Goal: Transaction & Acquisition: Subscribe to service/newsletter

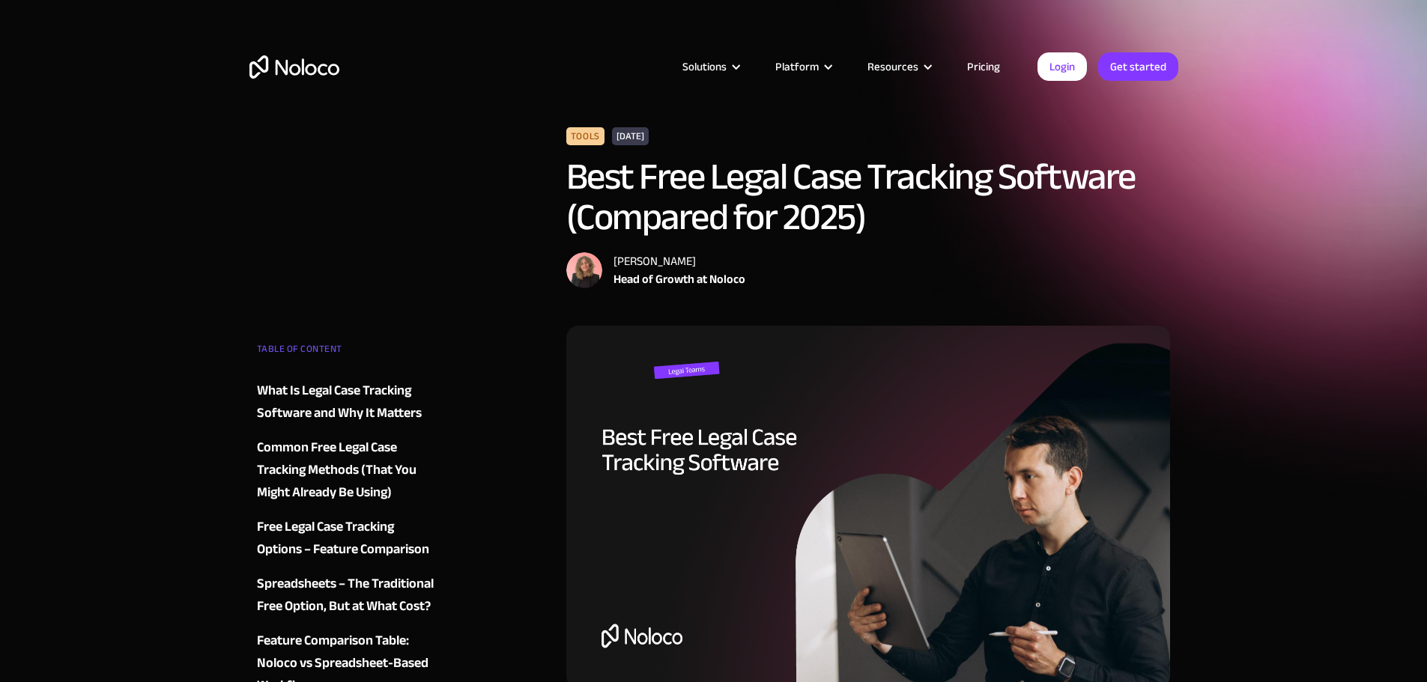
click at [984, 70] on link "Pricing" at bounding box center [983, 66] width 70 height 19
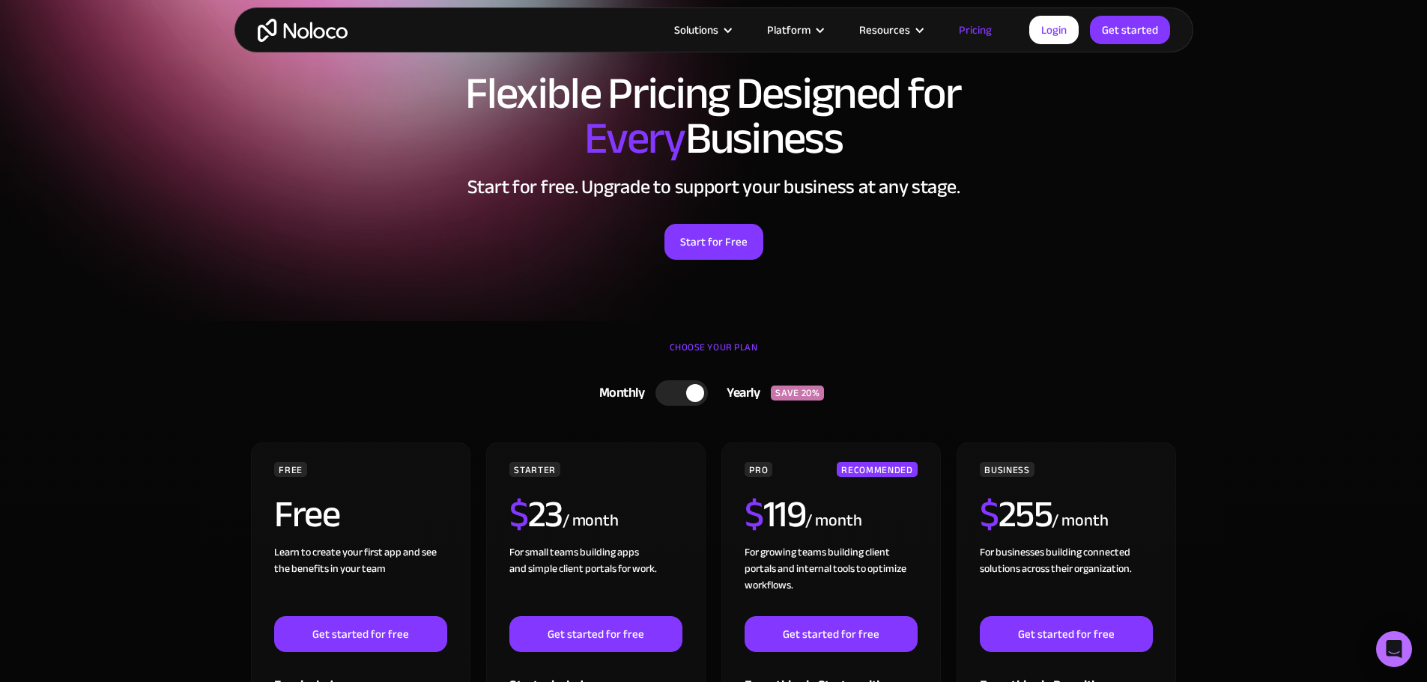
scroll to position [150, 0]
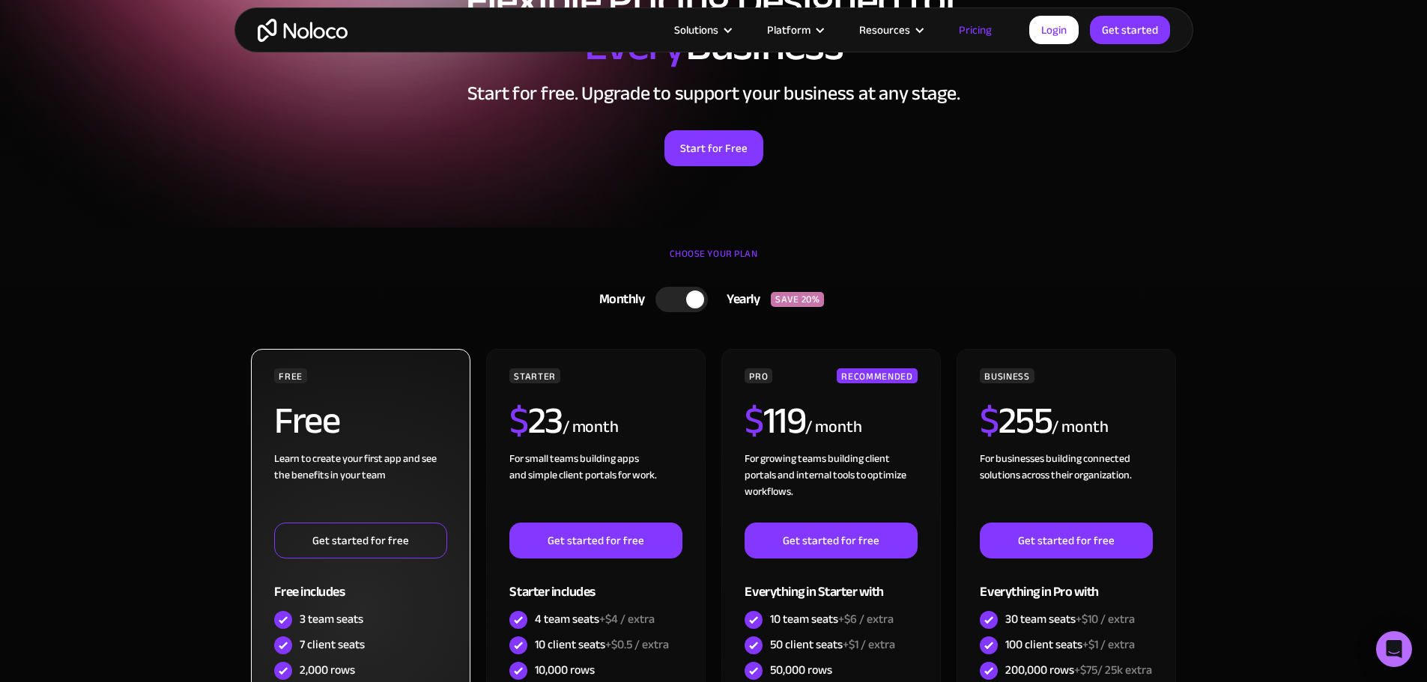
click at [339, 551] on link "Get started for free" at bounding box center [360, 541] width 172 height 36
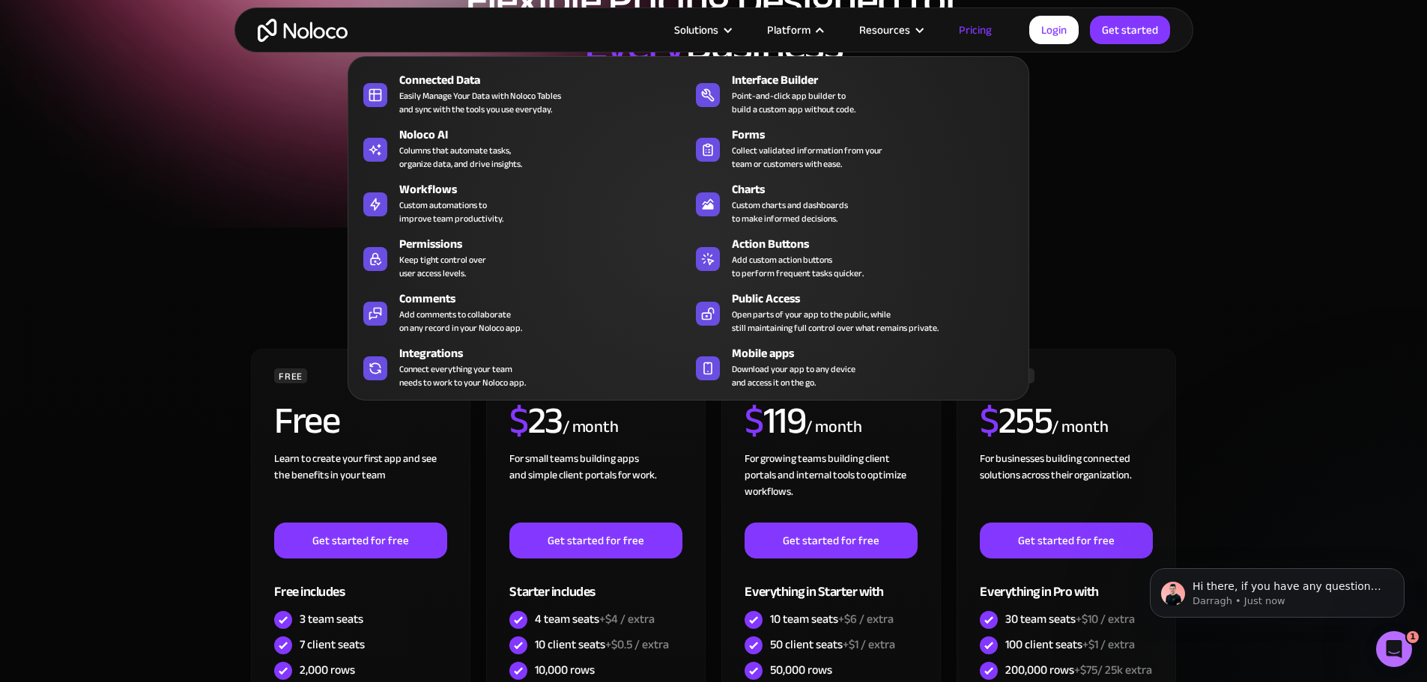
click at [802, 25] on div "Platform" at bounding box center [788, 29] width 43 height 19
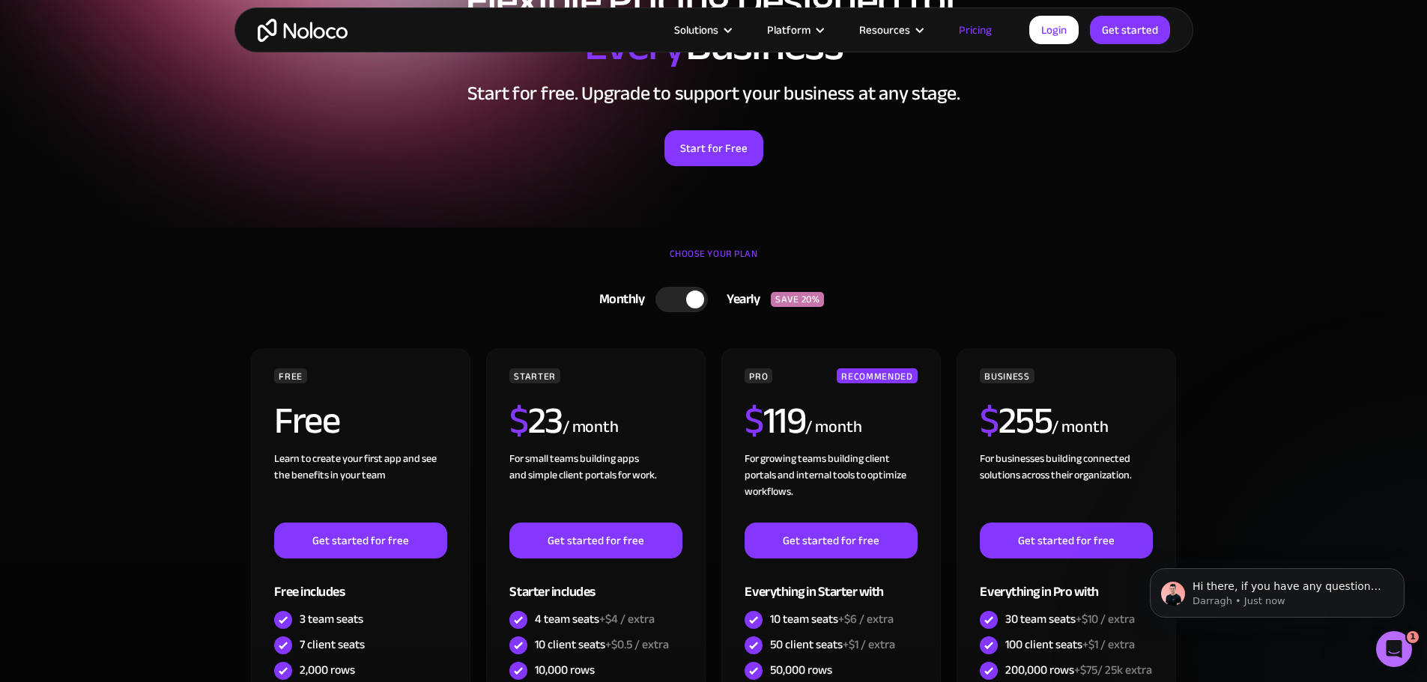
click at [802, 25] on div "Platform" at bounding box center [788, 29] width 43 height 19
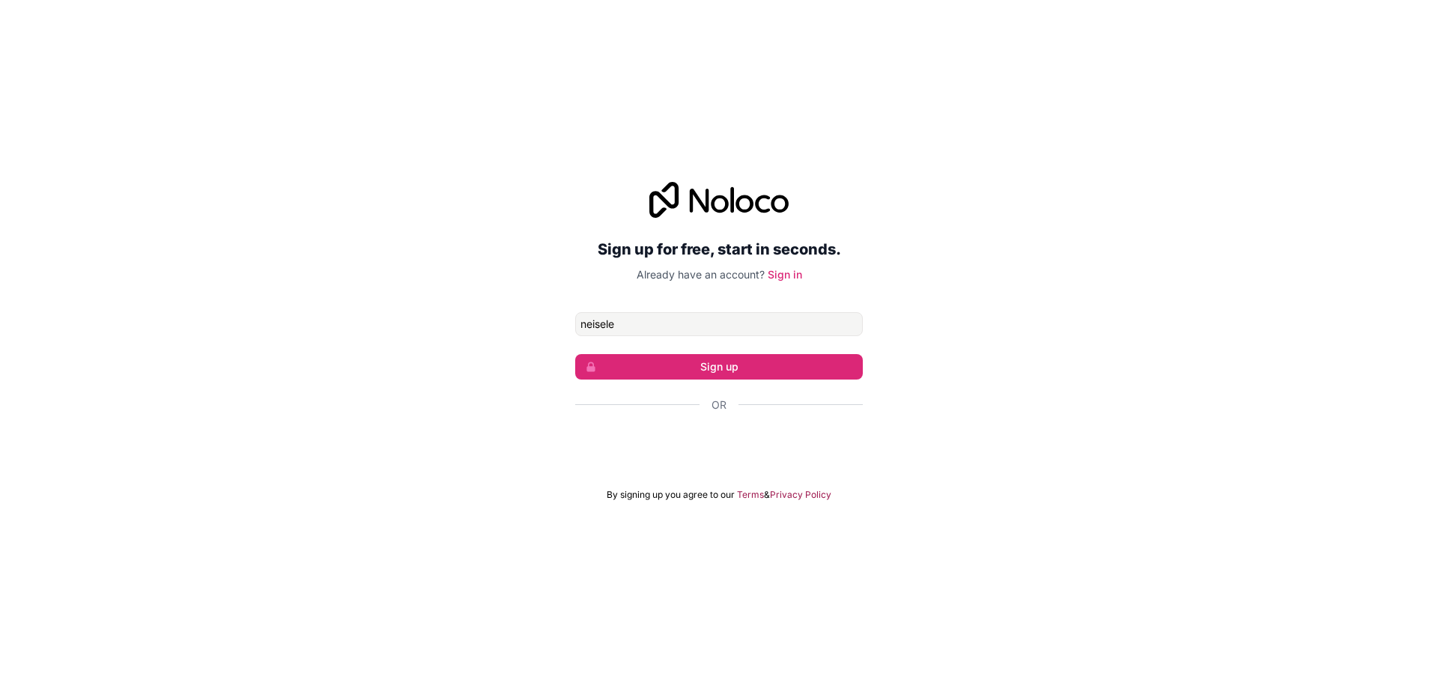
type input "[EMAIL_ADDRESS][DOMAIN_NAME]"
click at [797, 365] on button "Sign up" at bounding box center [719, 366] width 288 height 25
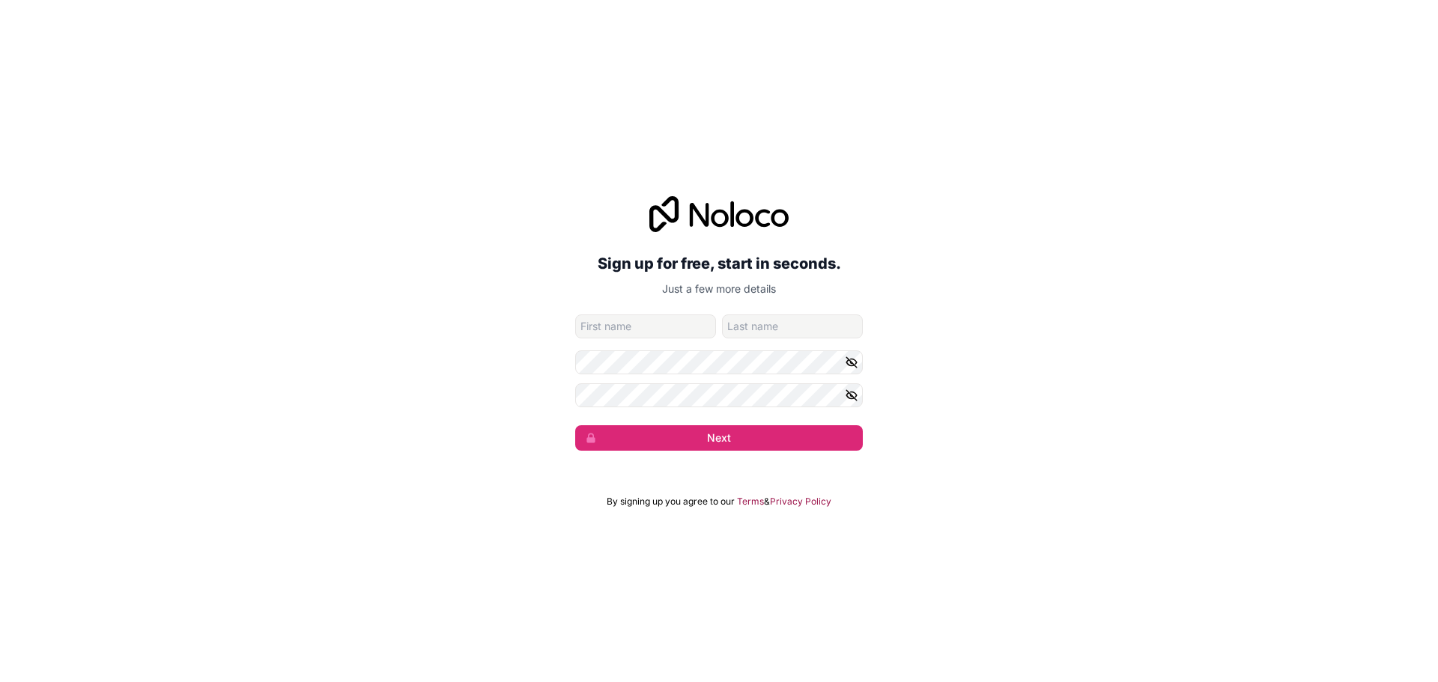
click at [595, 321] on input "given-name" at bounding box center [645, 327] width 141 height 24
type input "[PERSON_NAME]"
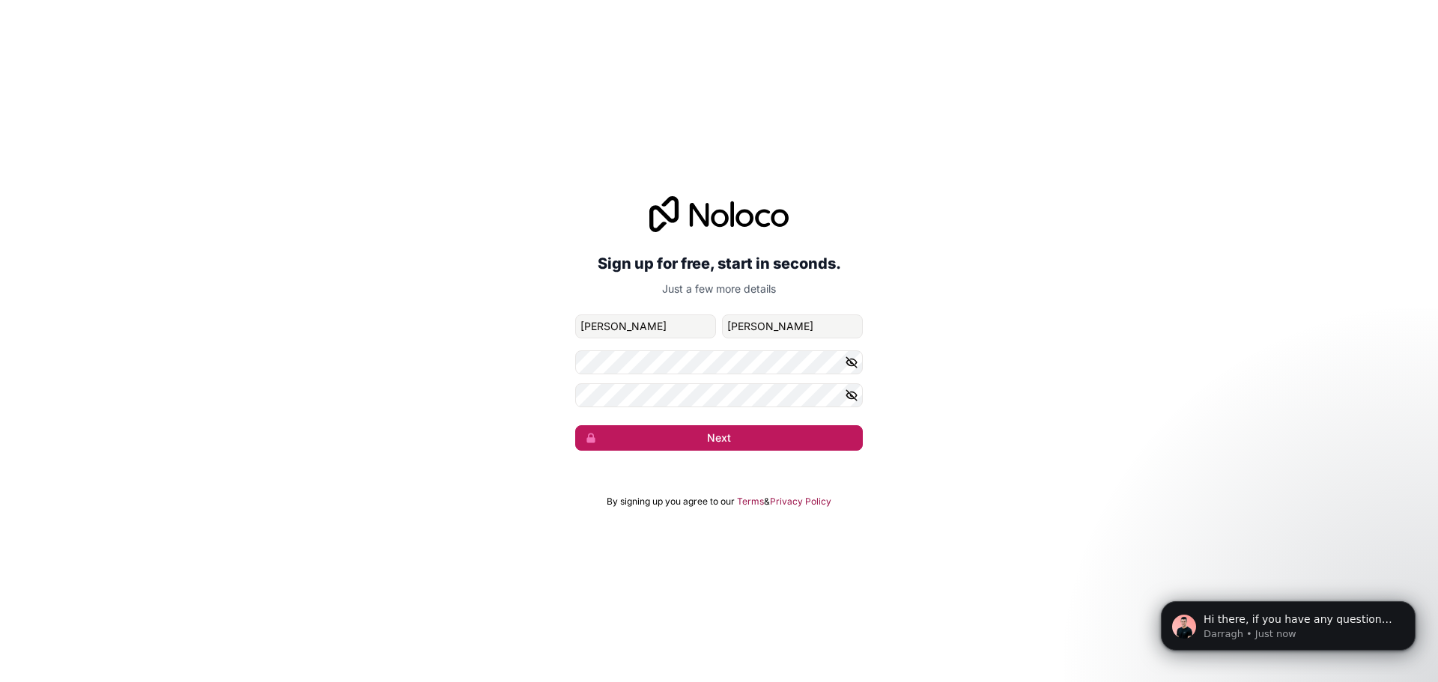
click at [651, 432] on button "Next" at bounding box center [719, 437] width 288 height 25
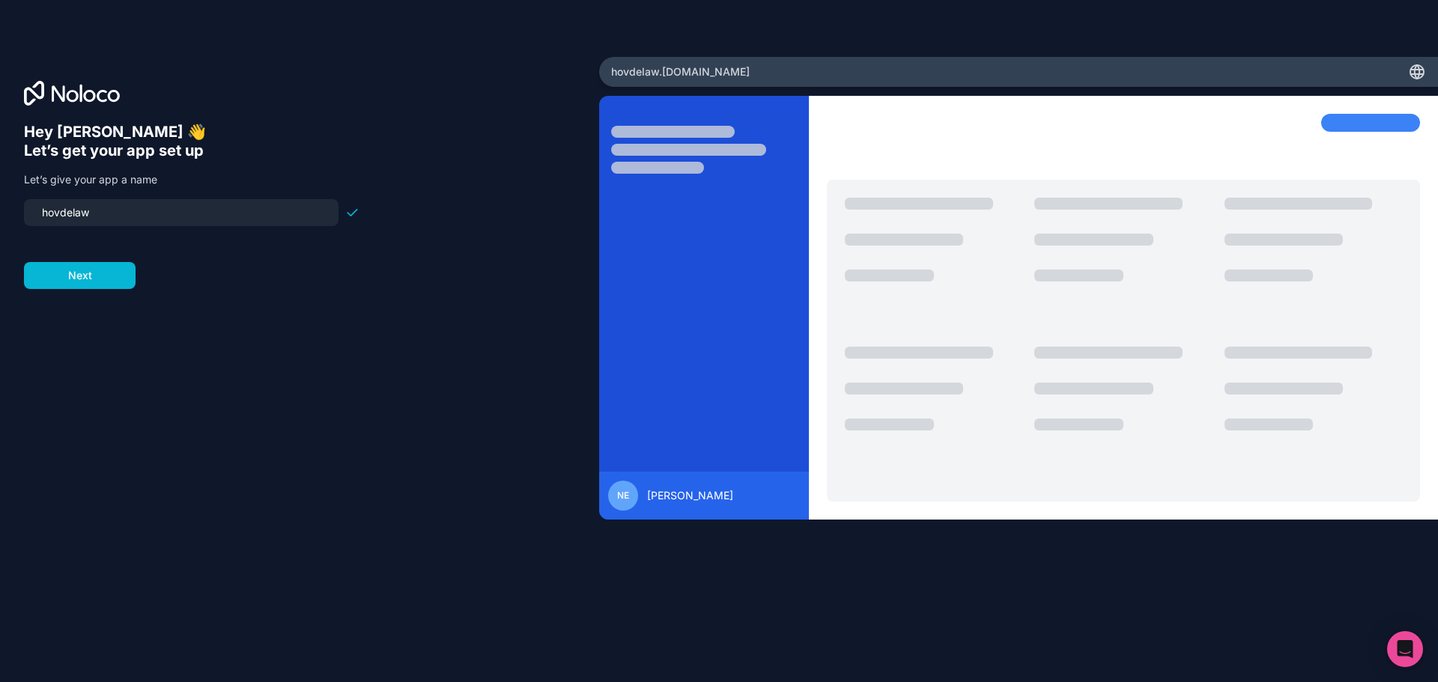
click at [341, 324] on div "Hey [PERSON_NAME] 👋 Let’s get your app set up Let’s give your app a name [PERSO…" at bounding box center [299, 362] width 551 height 479
click at [93, 273] on button "Next" at bounding box center [80, 275] width 112 height 27
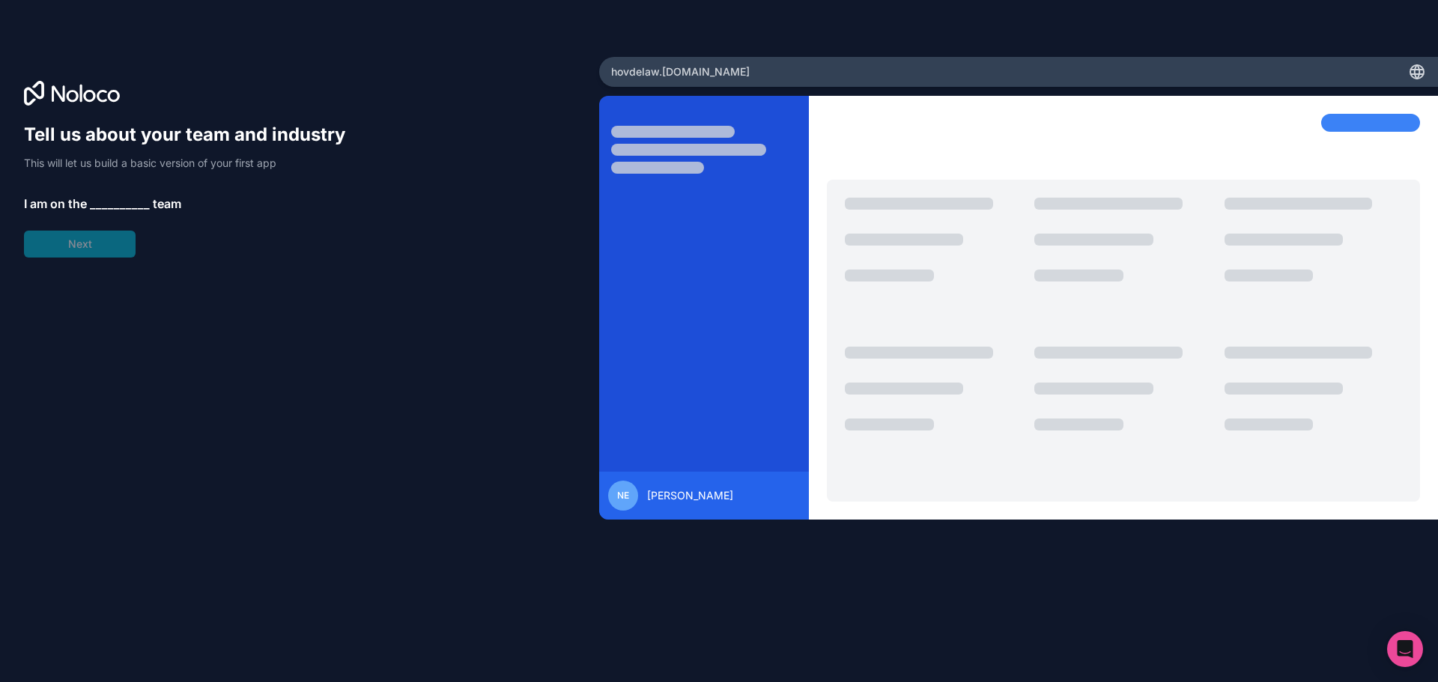
click at [112, 205] on span "__________" at bounding box center [120, 204] width 60 height 18
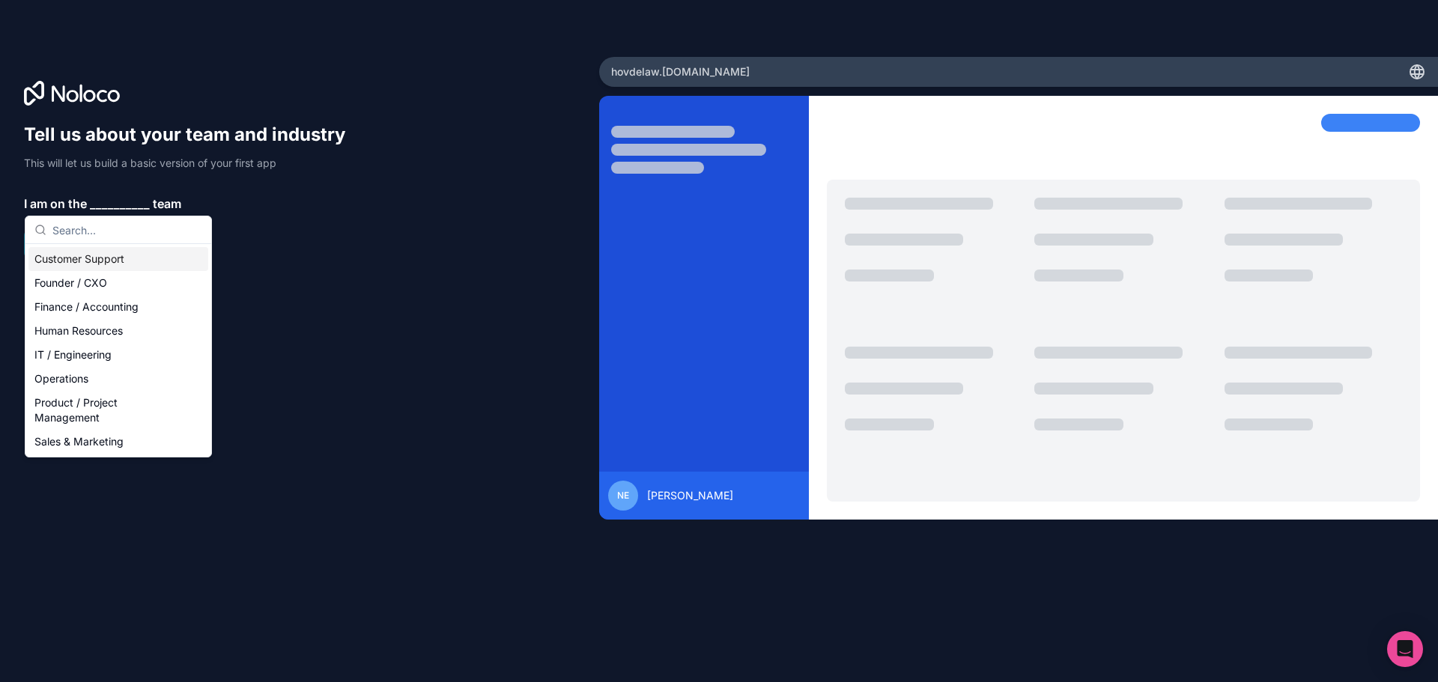
click at [115, 196] on span "__________" at bounding box center [120, 204] width 60 height 18
